Goal: Check status: Check status

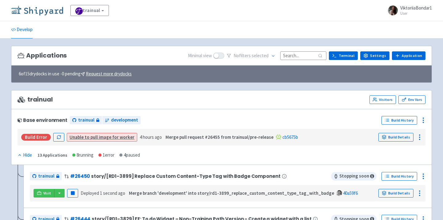
click at [33, 9] on img at bounding box center [37, 11] width 52 height 10
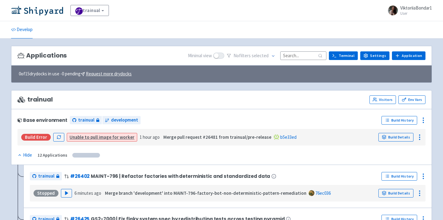
click at [300, 55] on input at bounding box center [303, 55] width 46 height 8
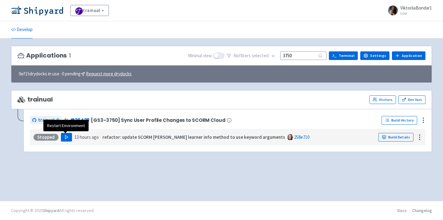
type input "3750"
click at [65, 136] on polygon "button" at bounding box center [66, 136] width 3 height 3
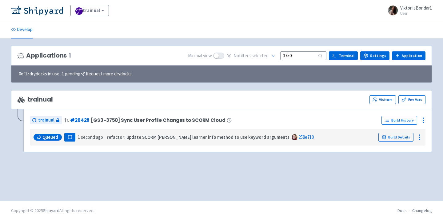
click at [284, 183] on div "Applications 1 Minimal view No filter s selected 3750 Terminal Settings Applica…" at bounding box center [221, 120] width 421 height 148
click at [174, 175] on div "Applications 1 Minimal view No filter s selected 3750 Terminal Settings Applica…" at bounding box center [221, 120] width 421 height 148
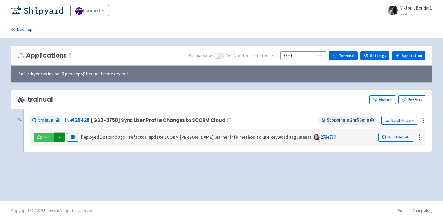
click at [56, 138] on button "button" at bounding box center [59, 137] width 10 height 9
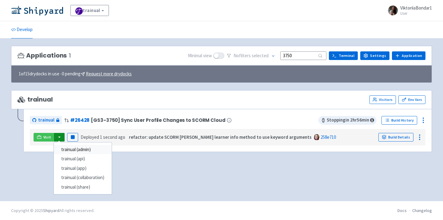
click at [67, 150] on link "trainual (admin)" at bounding box center [83, 150] width 58 height 10
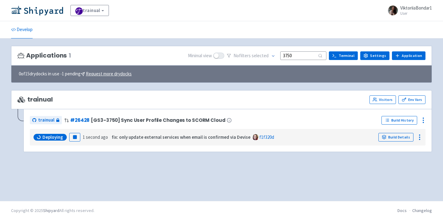
click at [187, 173] on div "Applications 1 Minimal view No filter s selected 3750 Terminal Settings Applica…" at bounding box center [221, 120] width 421 height 148
